Goal: Transaction & Acquisition: Purchase product/service

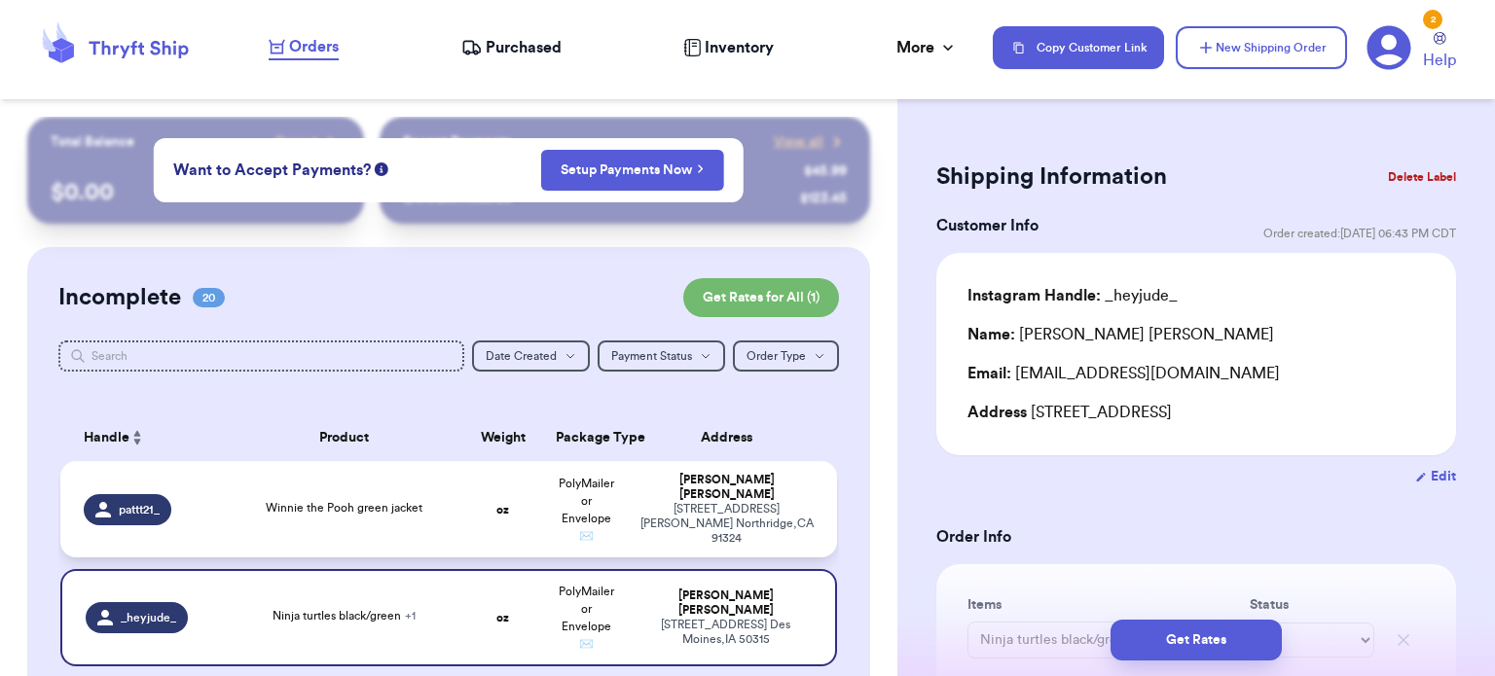
click at [318, 519] on td "Winnie the Pooh green jacket" at bounding box center [344, 509] width 234 height 96
type input "Winnie the Pooh green jacket"
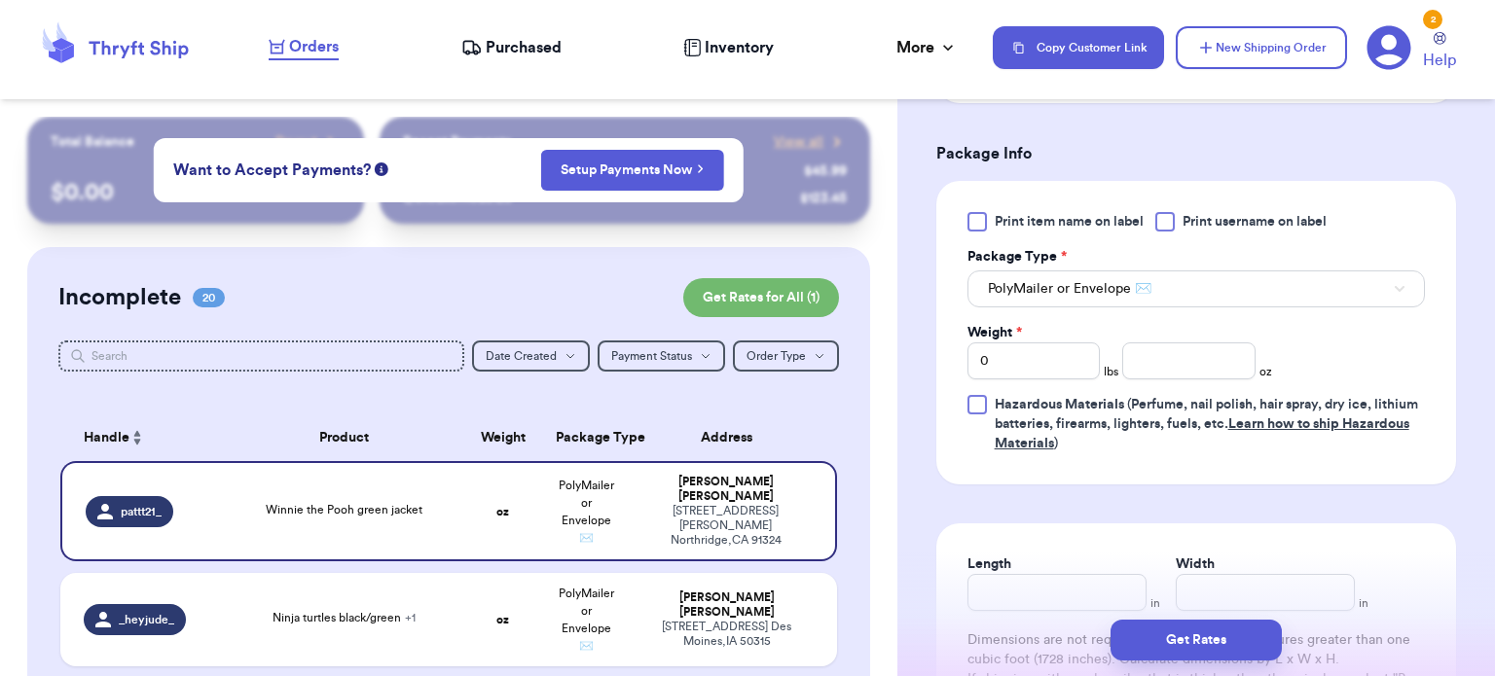
scroll to position [798, 0]
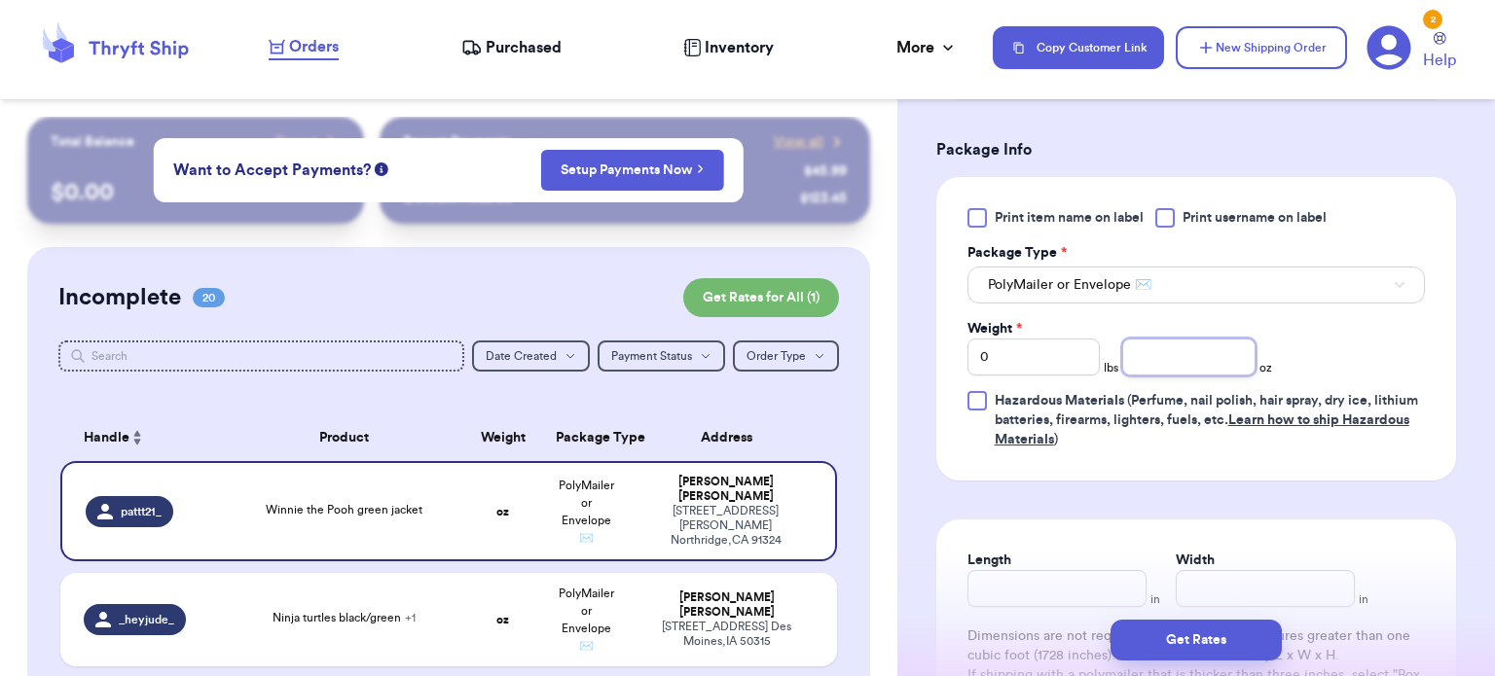
click at [1199, 361] on input "number" at bounding box center [1188, 357] width 133 height 37
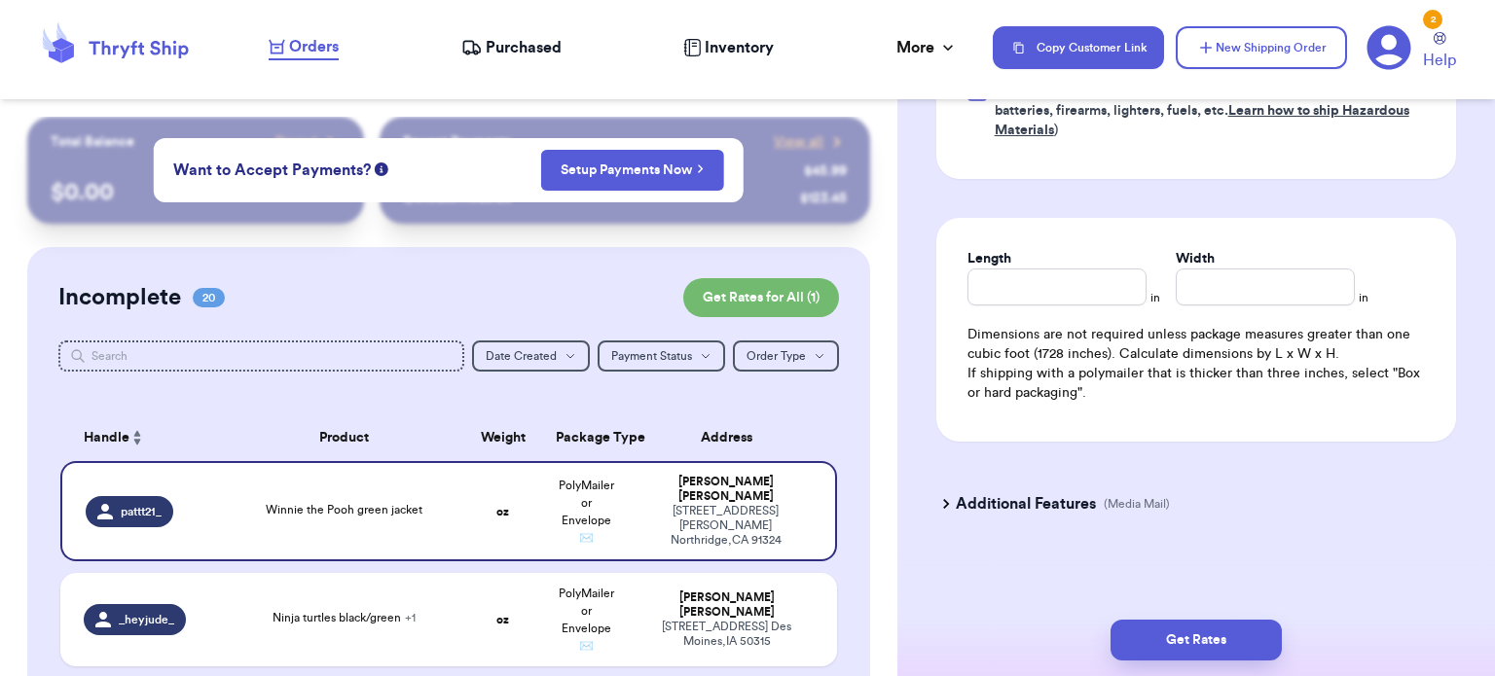
type input "5"
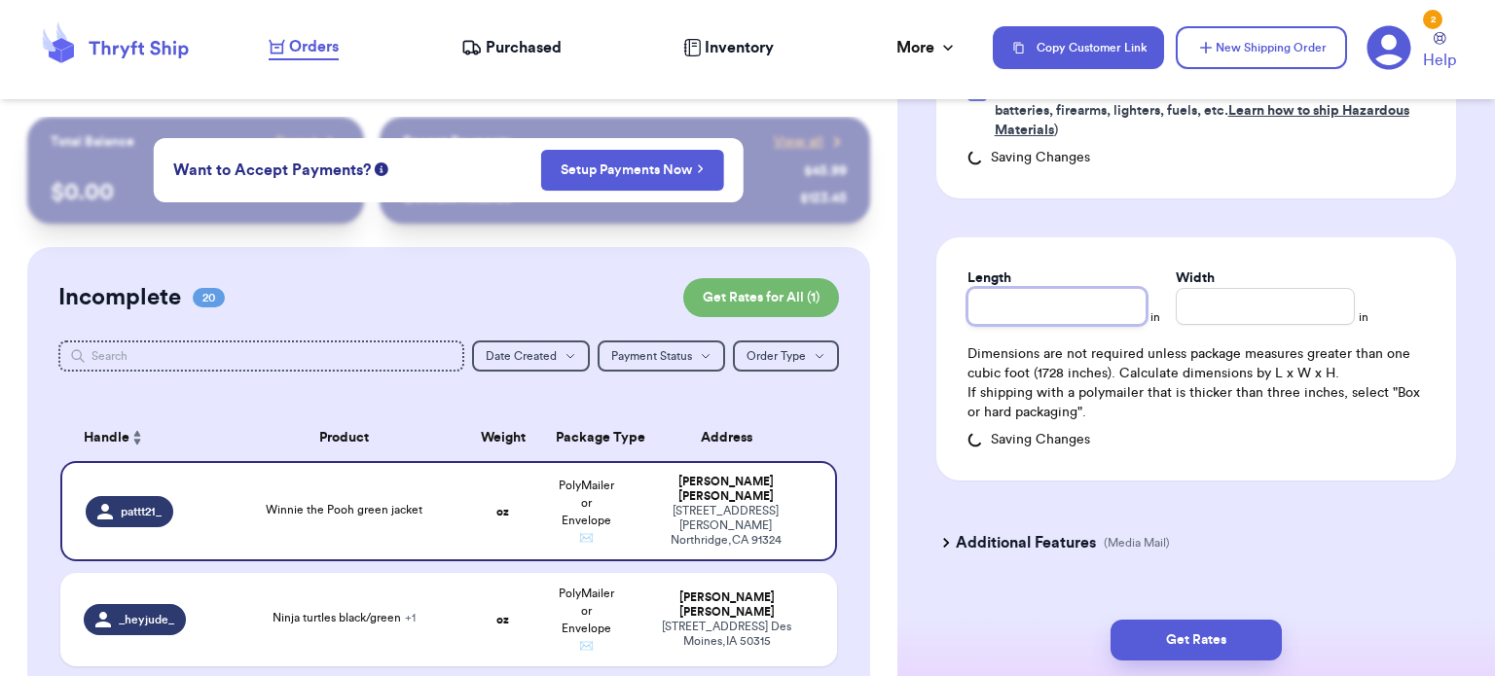
click at [1070, 288] on input "Length" at bounding box center [1056, 306] width 179 height 37
type input "10"
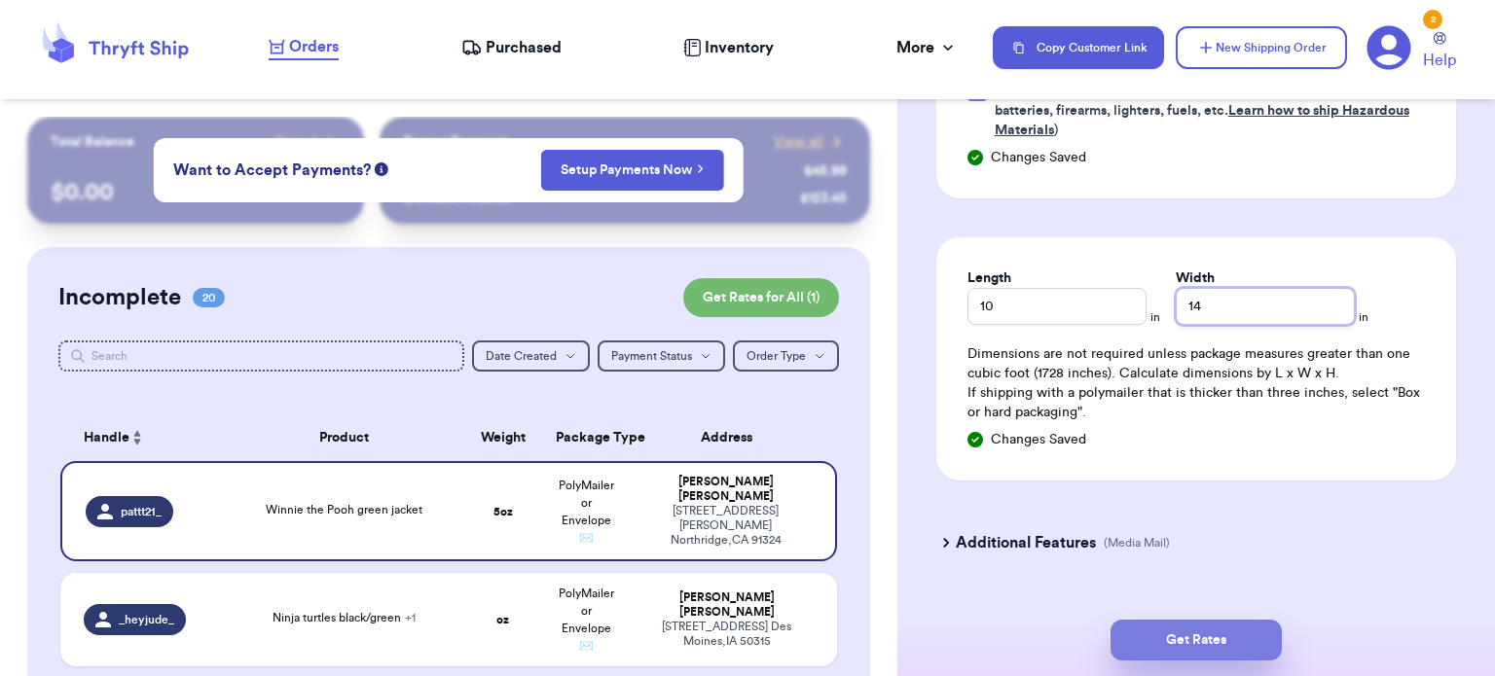
type input "14"
click at [1174, 631] on button "Get Rates" at bounding box center [1195, 640] width 171 height 41
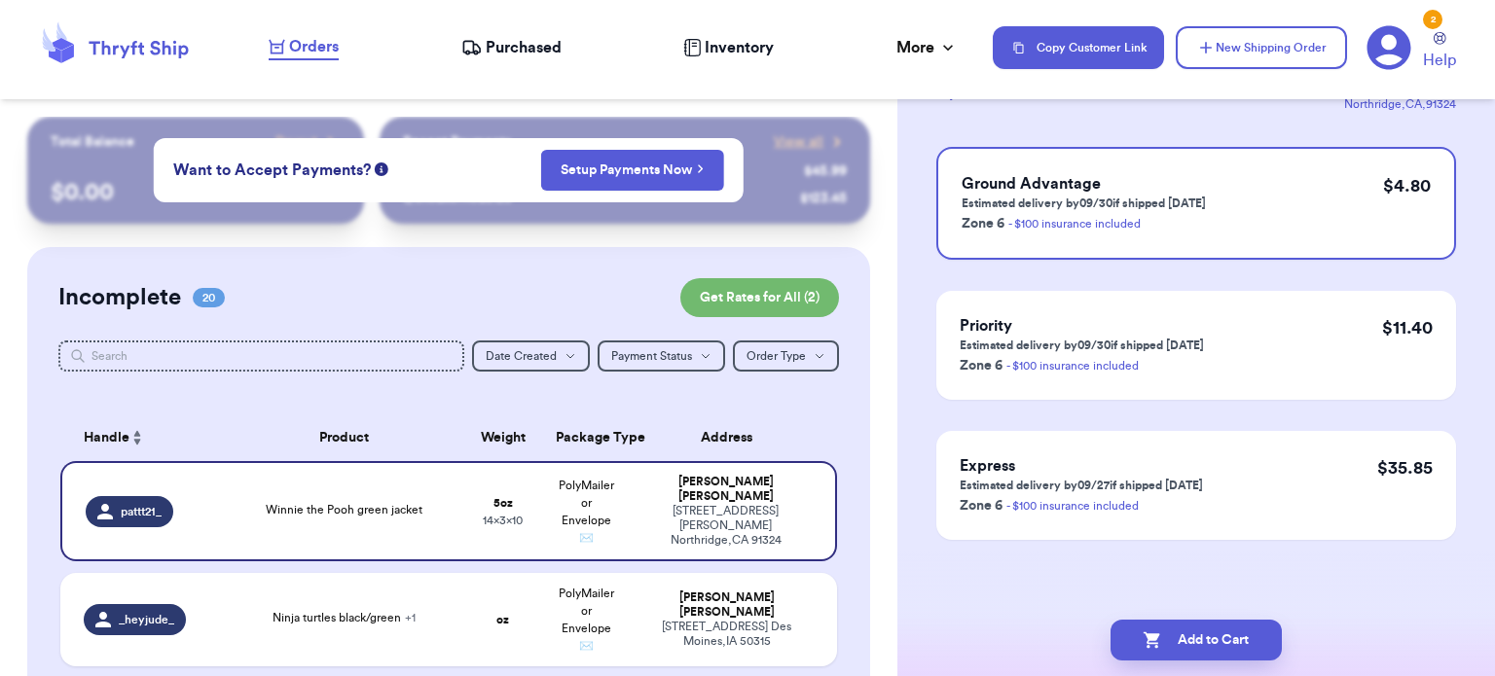
scroll to position [0, 0]
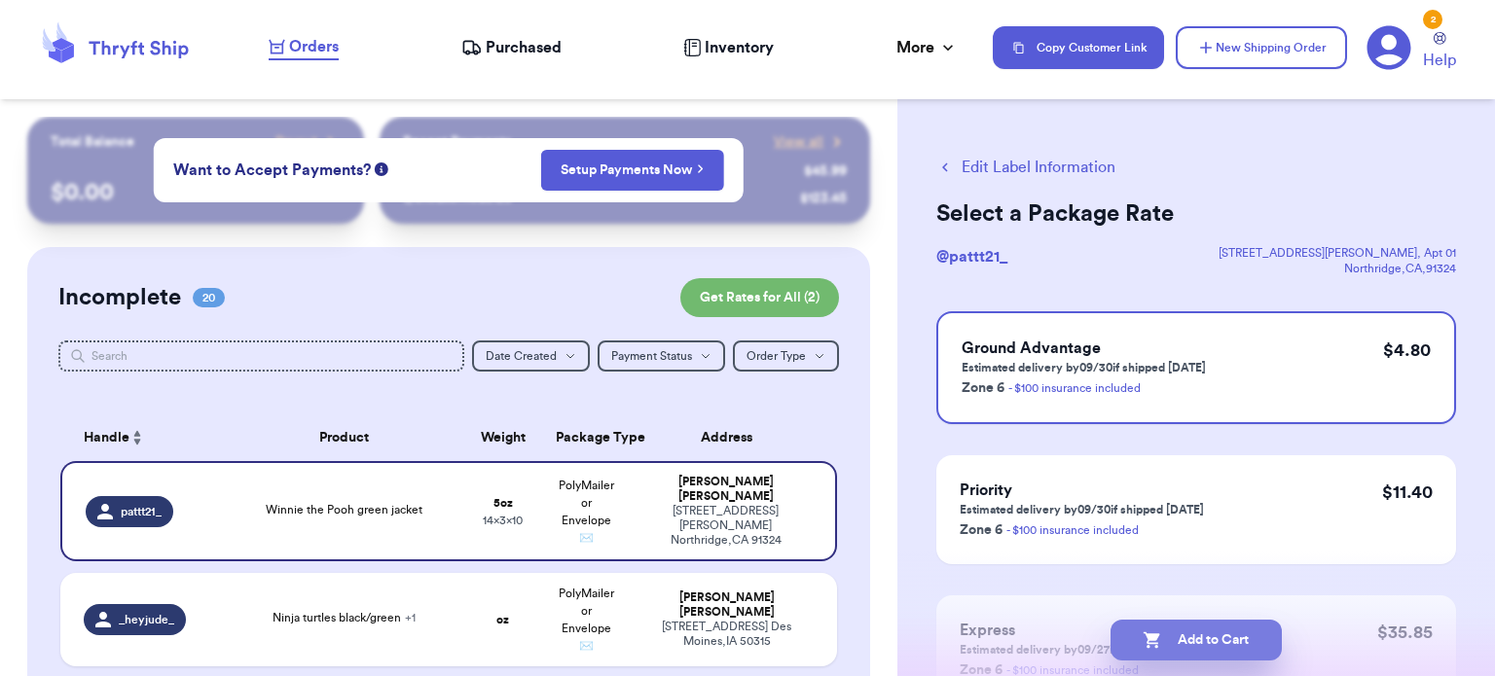
click at [1195, 639] on button "Add to Cart" at bounding box center [1195, 640] width 171 height 41
checkbox input "true"
